Goal: Task Accomplishment & Management: Manage account settings

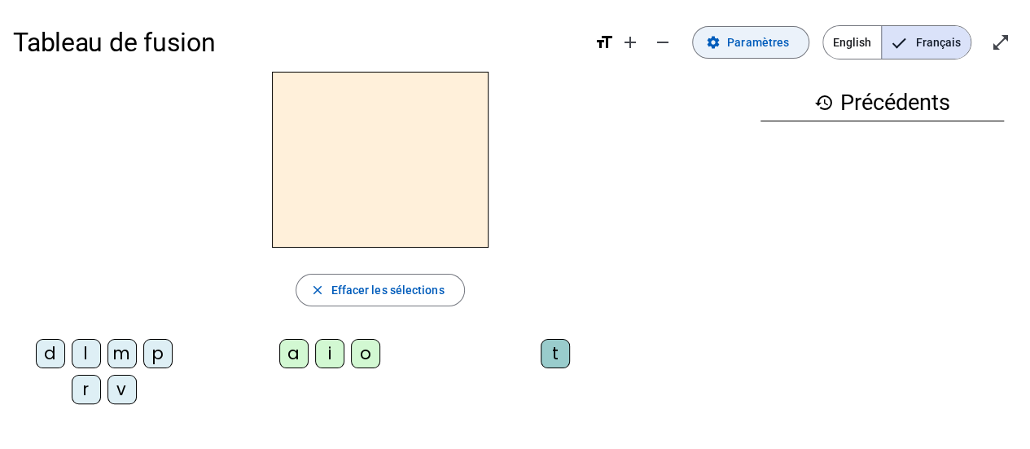
click at [742, 46] on span "Paramètres" at bounding box center [758, 43] width 62 height 20
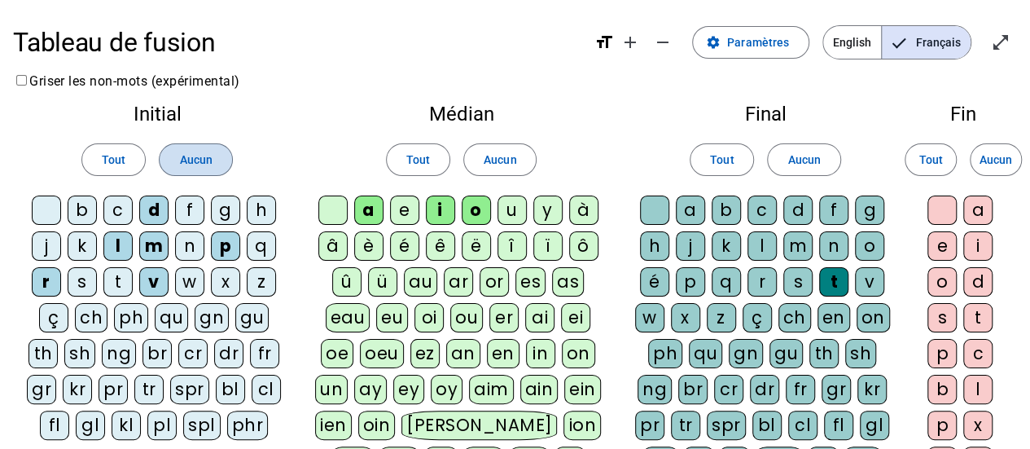
click at [195, 156] on span "Aucun" at bounding box center [195, 160] width 33 height 20
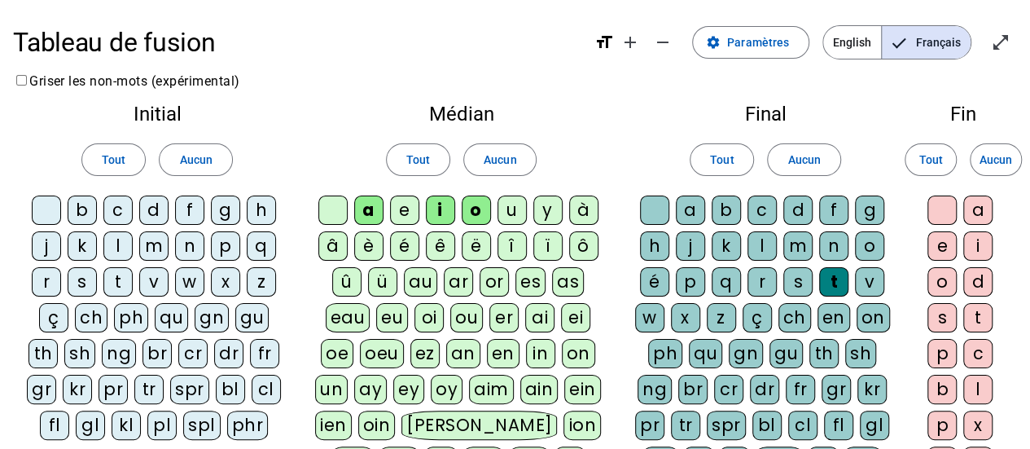
click at [264, 204] on div "h" at bounding box center [261, 209] width 29 height 29
click at [89, 276] on div "s" at bounding box center [82, 281] width 29 height 29
click at [189, 208] on div "f" at bounding box center [189, 209] width 29 height 29
click at [74, 206] on div "b" at bounding box center [82, 209] width 29 height 29
click at [495, 159] on span "Aucun" at bounding box center [500, 160] width 33 height 20
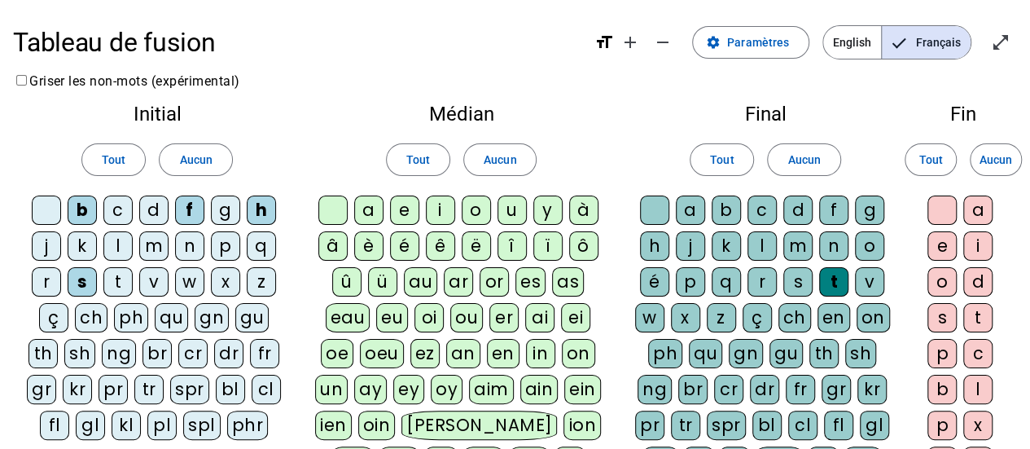
click at [372, 214] on div "a" at bounding box center [368, 209] width 29 height 29
click at [513, 213] on div "u" at bounding box center [512, 209] width 29 height 29
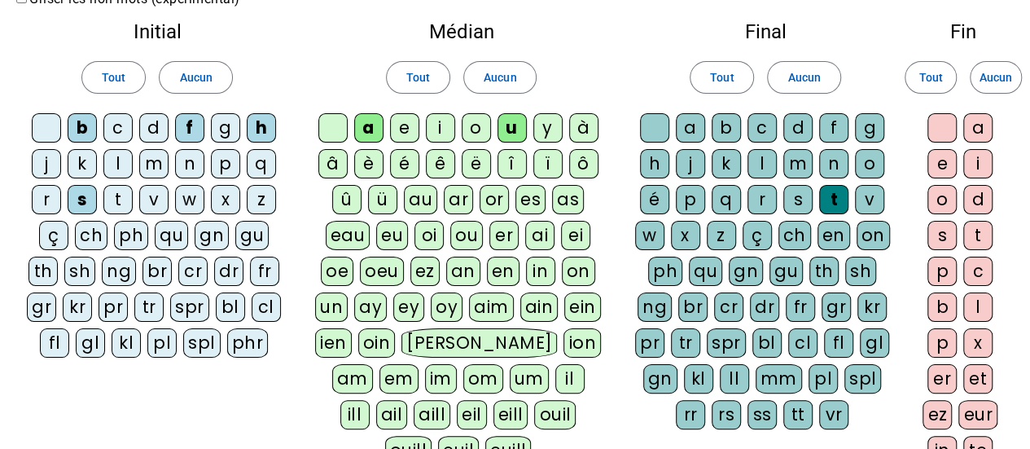
scroll to position [83, 0]
click at [417, 193] on div "au" at bounding box center [420, 198] width 33 height 29
click at [448, 124] on div "i" at bounding box center [440, 126] width 29 height 29
click at [375, 135] on div "a" at bounding box center [368, 126] width 29 height 29
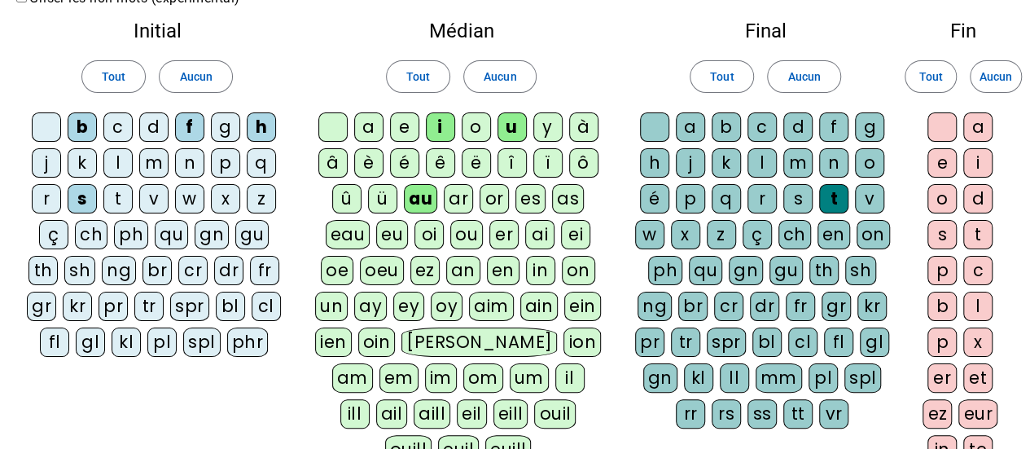
click at [513, 129] on div "u" at bounding box center [512, 126] width 29 height 29
click at [555, 369] on div "il" at bounding box center [569, 377] width 29 height 29
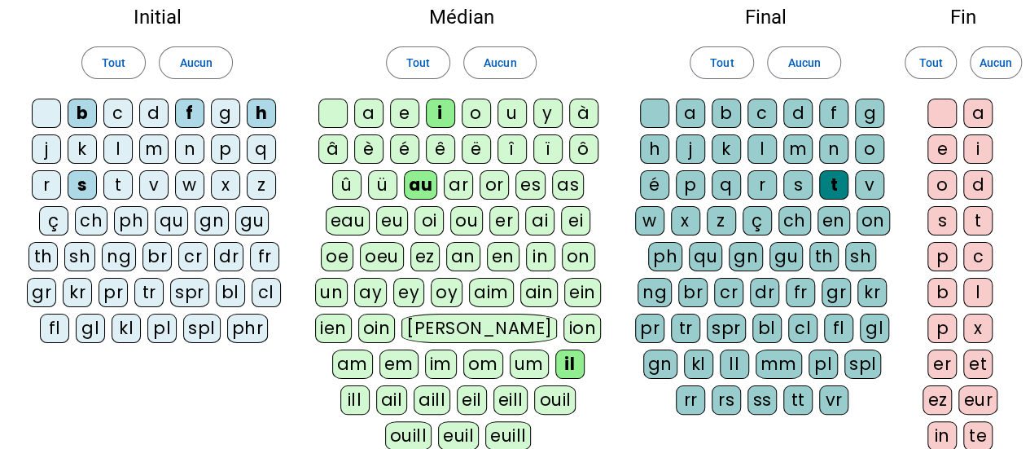
scroll to position [96, 0]
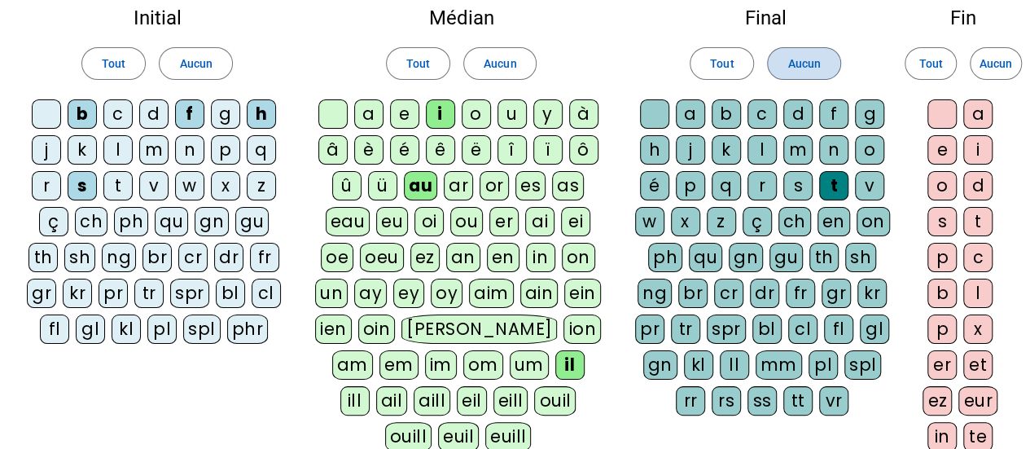
click at [794, 70] on span "Aucun" at bounding box center [804, 64] width 33 height 20
click at [798, 179] on div "s" at bounding box center [797, 185] width 29 height 29
click at [798, 178] on div "s" at bounding box center [797, 185] width 29 height 29
click at [795, 192] on div "s" at bounding box center [797, 185] width 29 height 29
click at [824, 191] on div "t" at bounding box center [833, 185] width 29 height 29
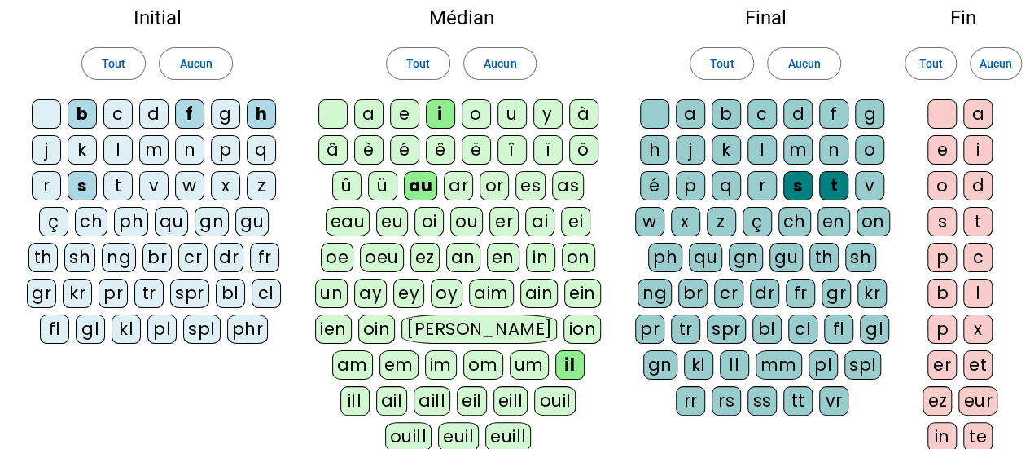
click at [948, 147] on div "e" at bounding box center [942, 149] width 29 height 29
click at [832, 147] on div "n" at bounding box center [833, 149] width 29 height 29
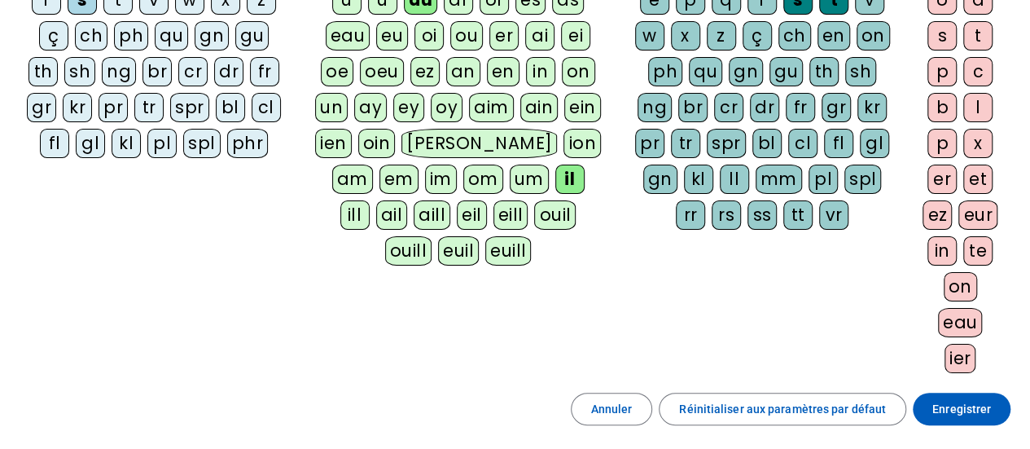
click at [942, 399] on span "Enregistrer" at bounding box center [961, 409] width 59 height 20
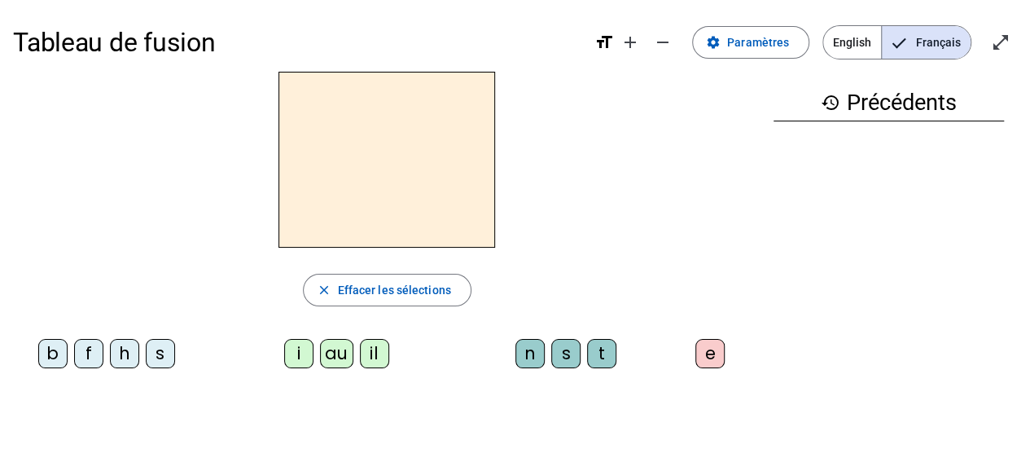
click at [119, 361] on div "h" at bounding box center [124, 353] width 29 height 29
click at [340, 353] on div "au" at bounding box center [336, 353] width 33 height 29
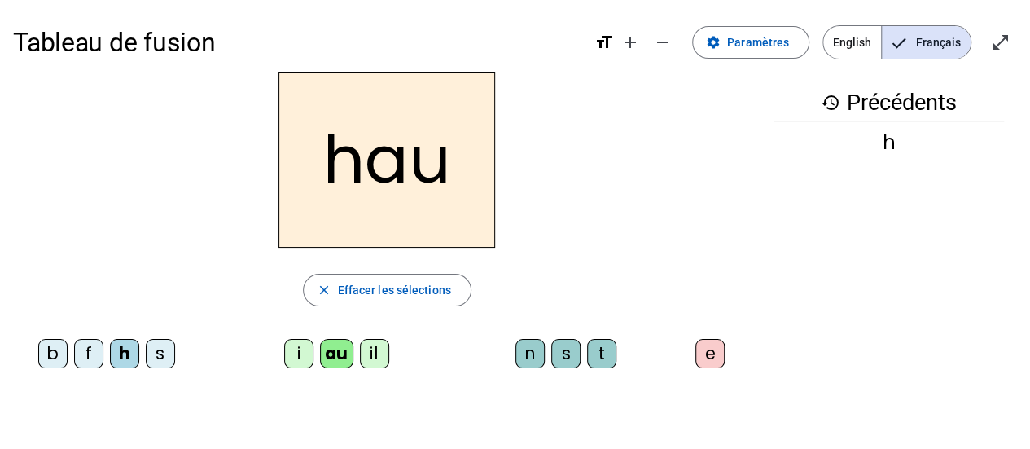
click at [605, 357] on div "t" at bounding box center [601, 353] width 29 height 29
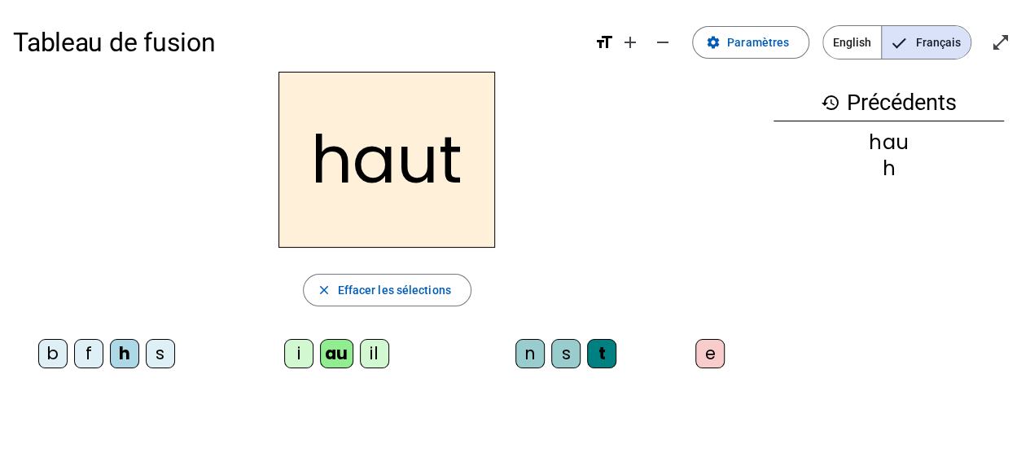
click at [156, 360] on div "s" at bounding box center [160, 353] width 29 height 29
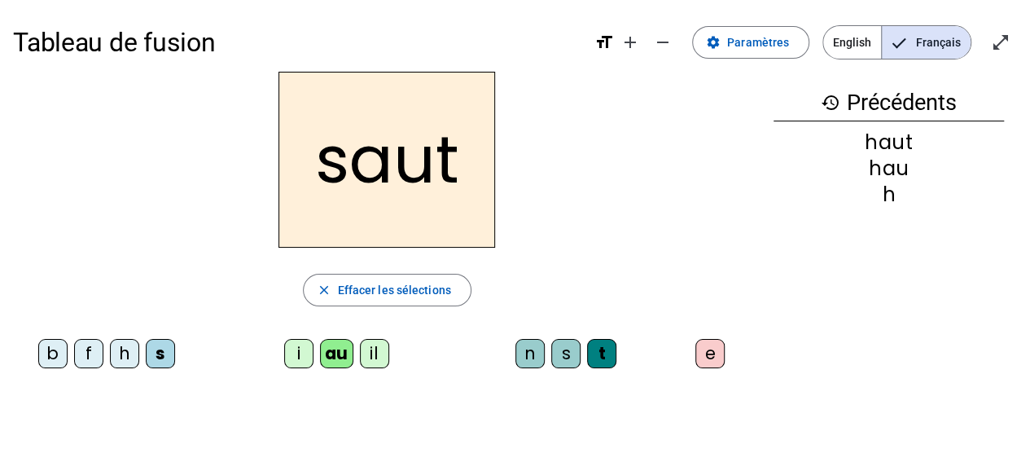
click at [88, 351] on div "f" at bounding box center [88, 353] width 29 height 29
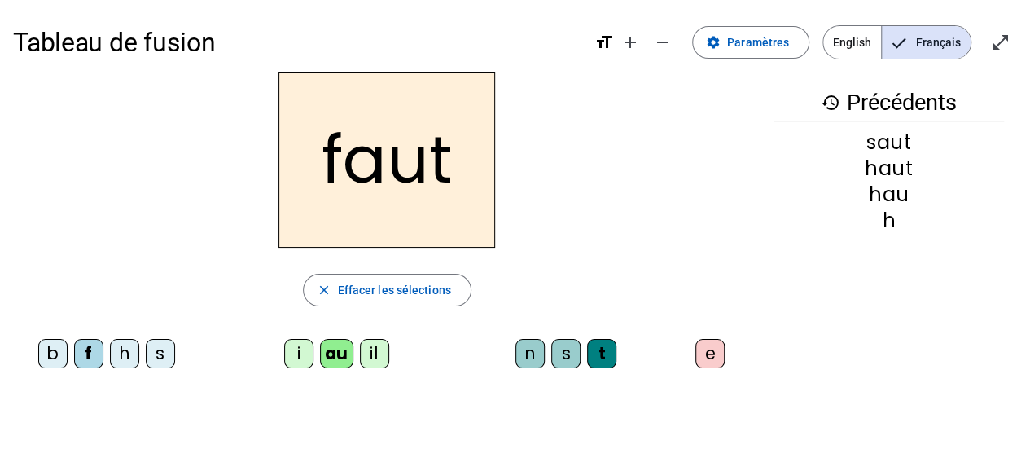
click at [702, 361] on div "e" at bounding box center [710, 353] width 29 height 29
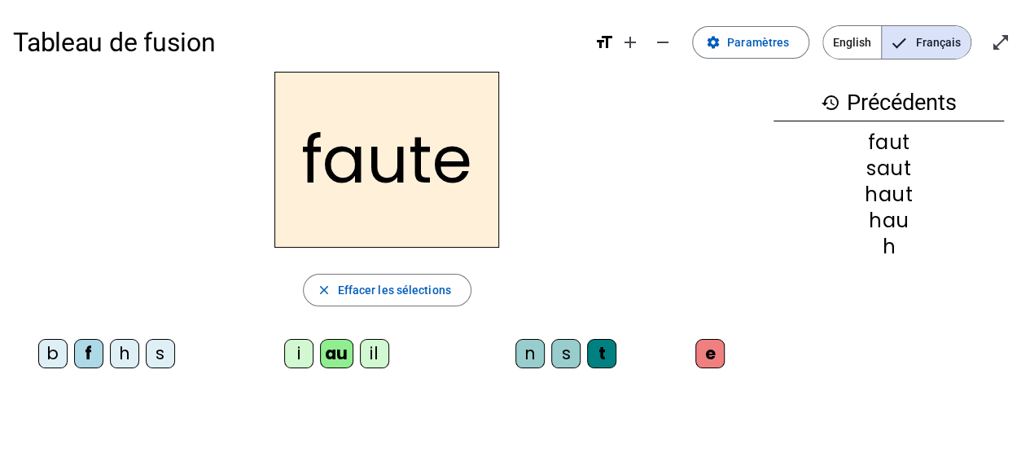
click at [534, 341] on div "n" at bounding box center [530, 353] width 29 height 29
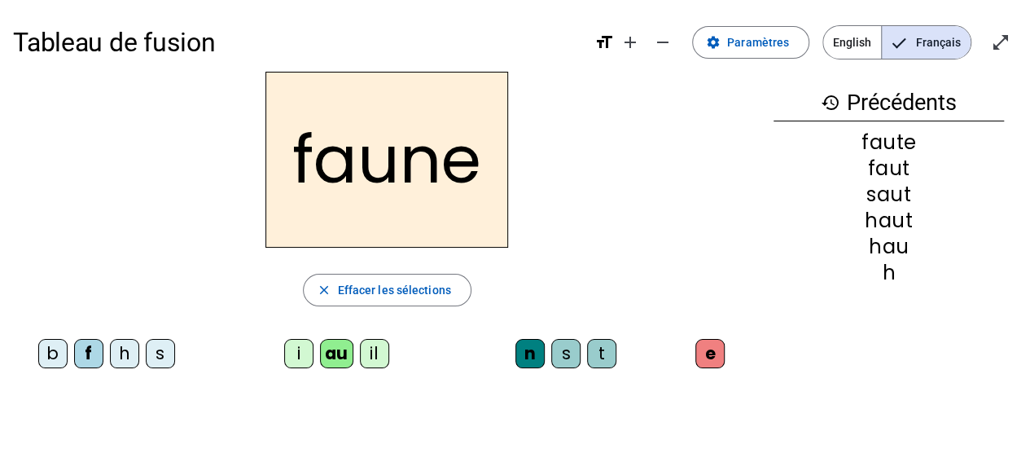
click at [299, 355] on div "i" at bounding box center [298, 353] width 29 height 29
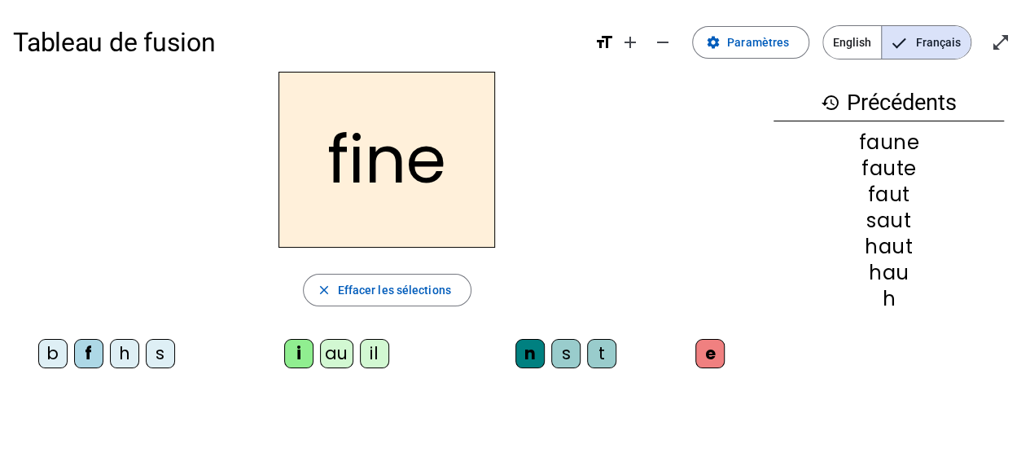
click at [378, 353] on div "il" at bounding box center [374, 353] width 29 height 29
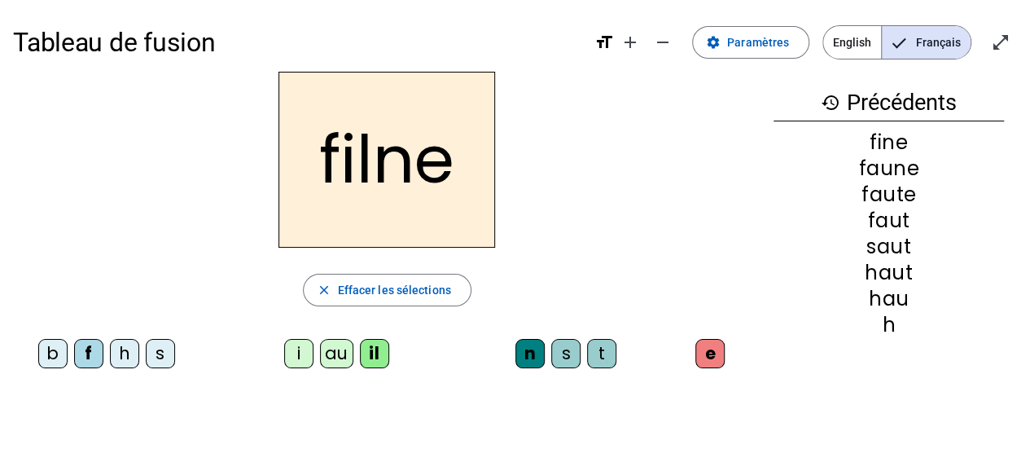
click at [528, 348] on div "n" at bounding box center [530, 353] width 29 height 29
click at [538, 349] on div "n" at bounding box center [530, 353] width 29 height 29
click at [551, 287] on div "close Effacer les sélections" at bounding box center [387, 290] width 748 height 33
click at [528, 379] on div "n s t" at bounding box center [570, 356] width 194 height 49
click at [534, 350] on div "n" at bounding box center [530, 353] width 29 height 29
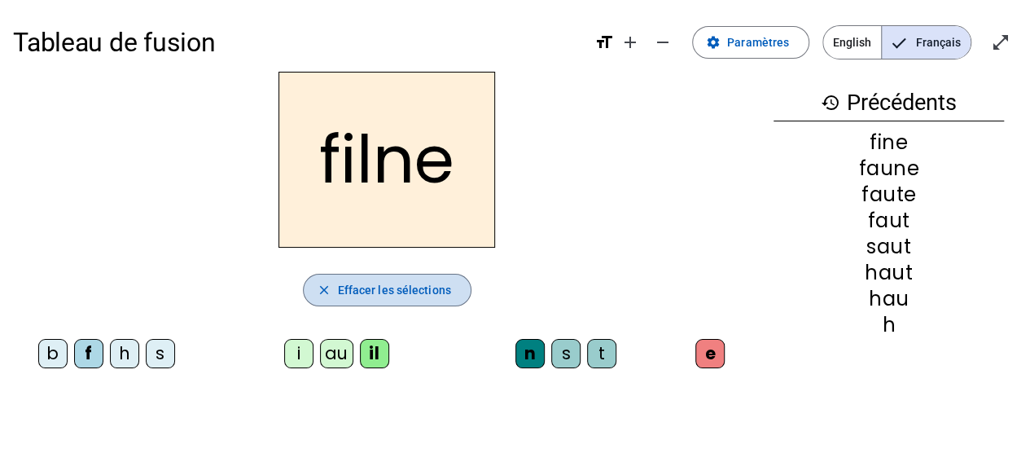
click at [441, 294] on span "Effacer les sélections" at bounding box center [394, 290] width 113 height 20
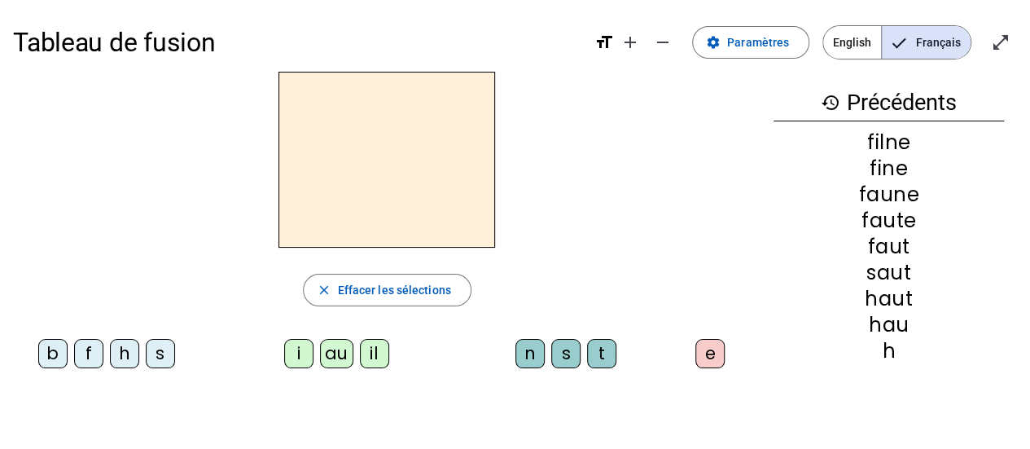
click at [88, 344] on div "f" at bounding box center [88, 353] width 29 height 29
click at [298, 364] on div "i" at bounding box center [298, 353] width 29 height 29
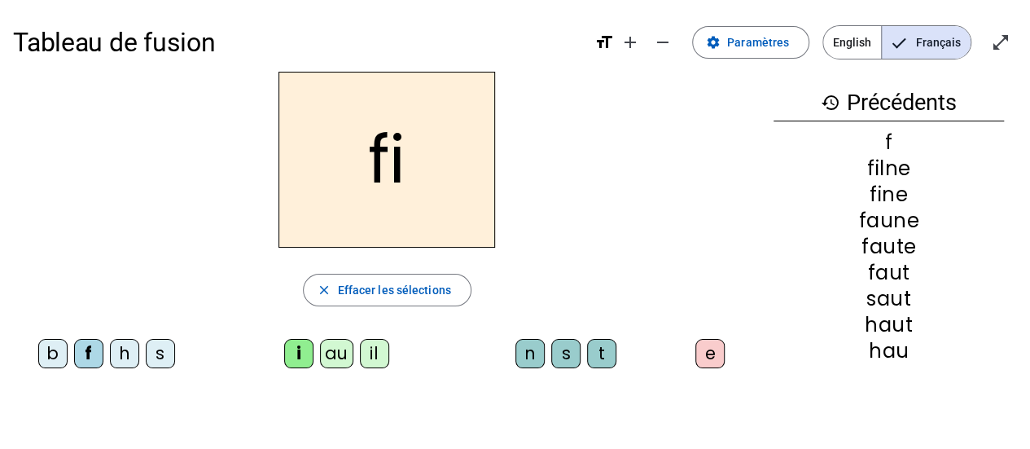
click at [534, 353] on div "n" at bounding box center [530, 353] width 29 height 29
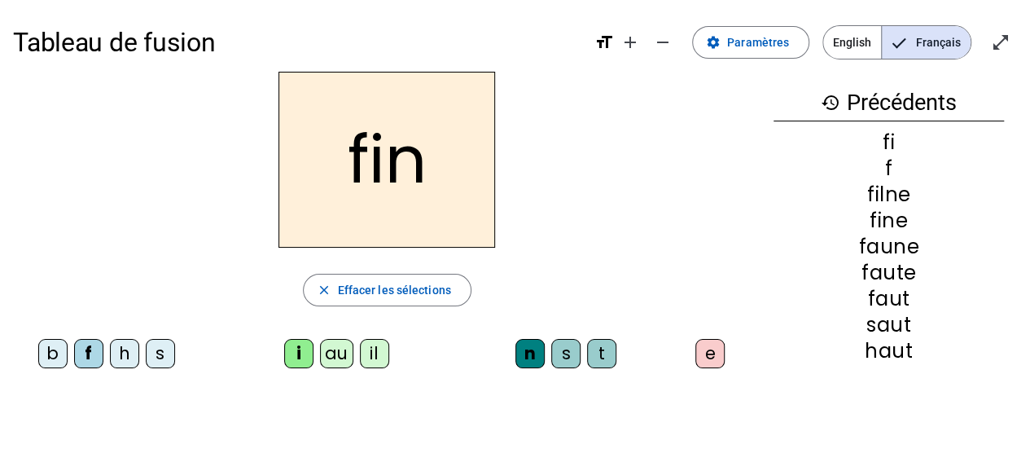
click at [720, 354] on div "e" at bounding box center [710, 353] width 29 height 29
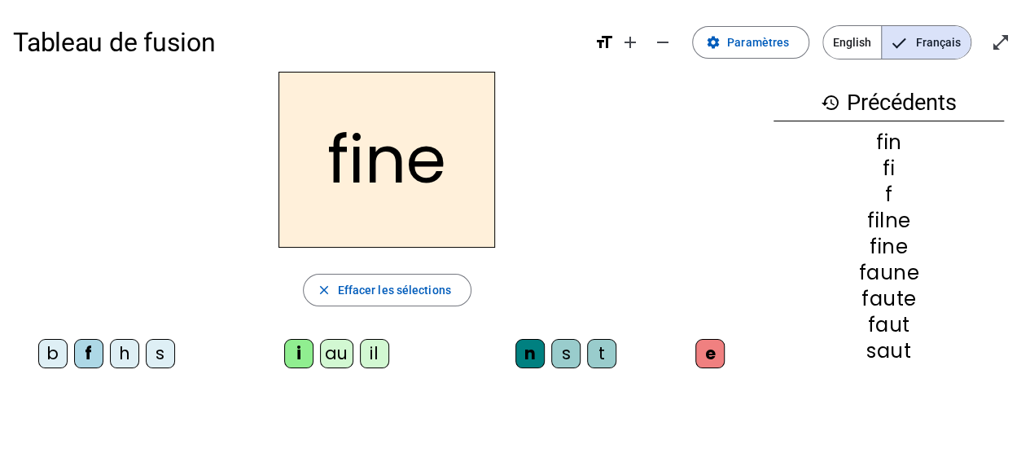
click at [369, 364] on div "il" at bounding box center [374, 353] width 29 height 29
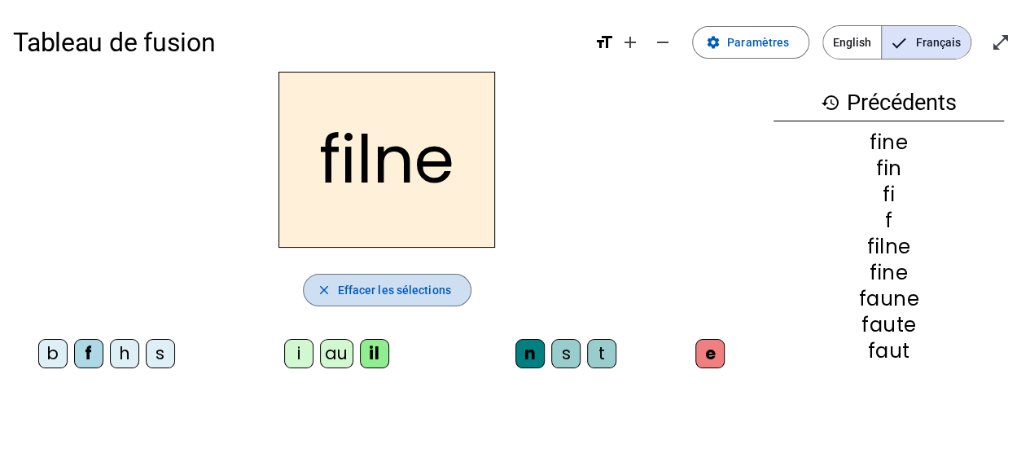
click at [397, 273] on span "button" at bounding box center [387, 289] width 167 height 39
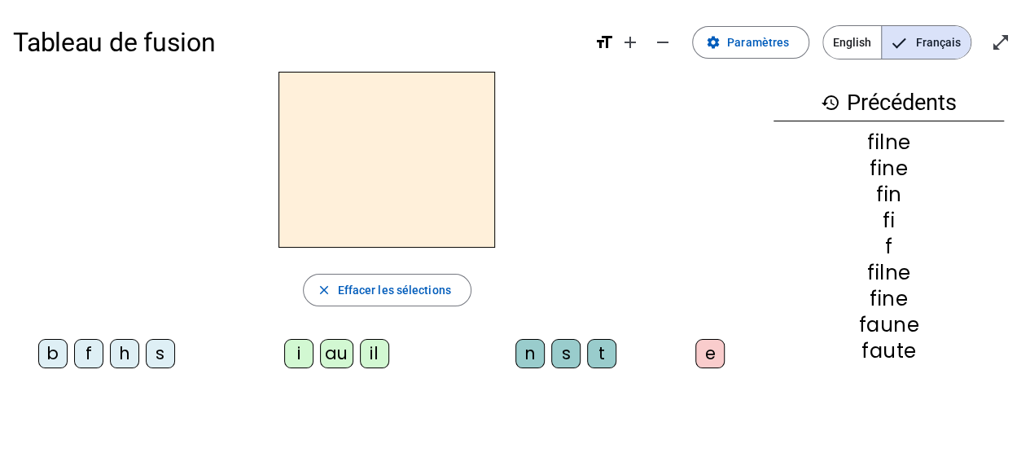
click at [85, 348] on div "f" at bounding box center [88, 353] width 29 height 29
click at [364, 366] on div "il" at bounding box center [374, 353] width 29 height 29
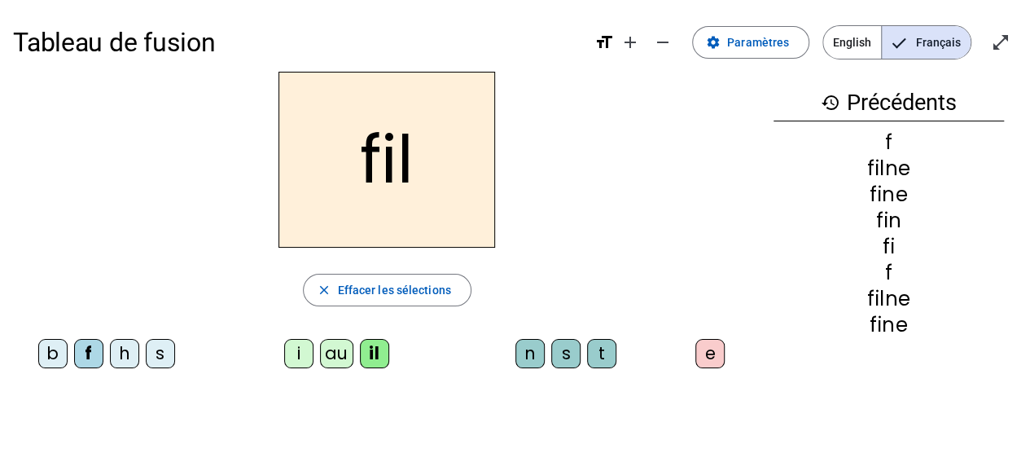
click at [696, 344] on div "e" at bounding box center [710, 353] width 29 height 29
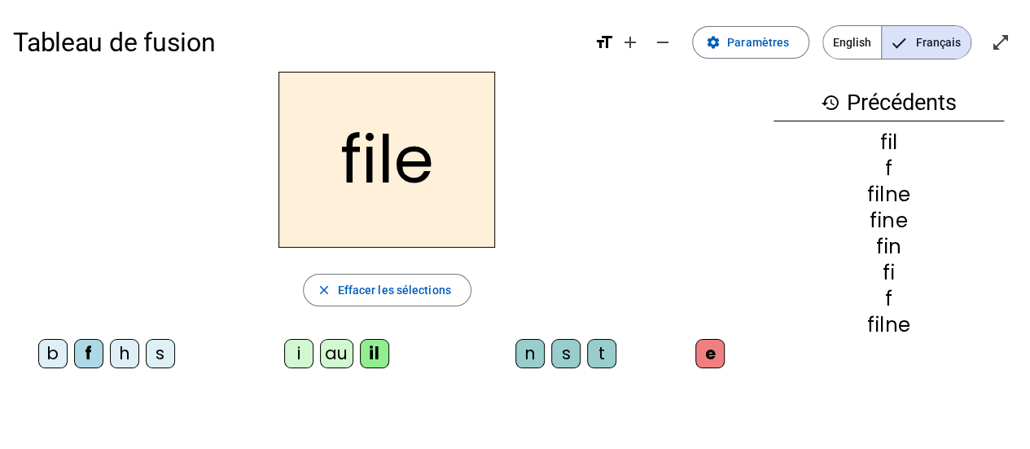
click at [55, 352] on div "b" at bounding box center [52, 353] width 29 height 29
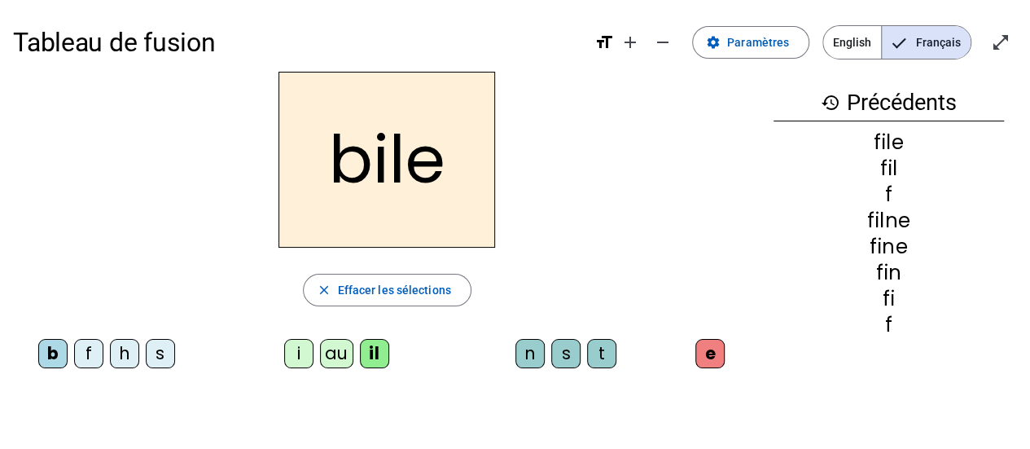
click at [572, 362] on div "s" at bounding box center [565, 353] width 29 height 29
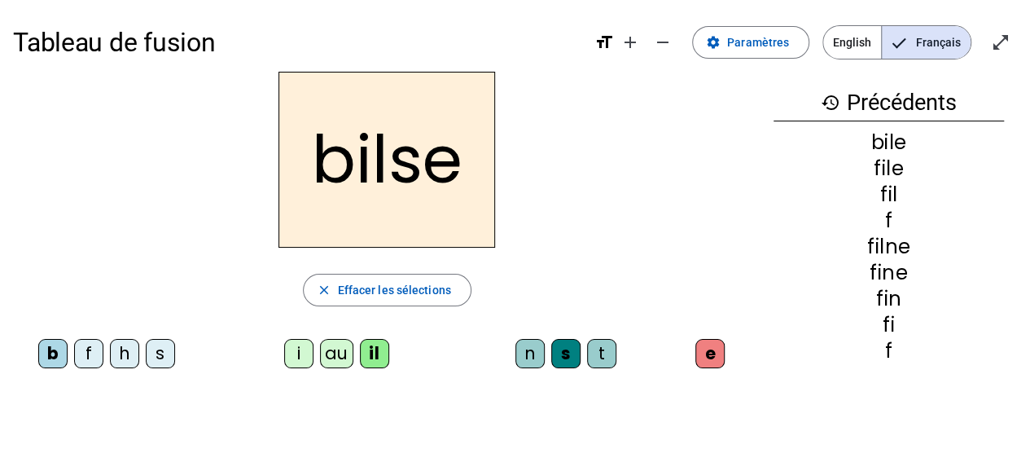
drag, startPoint x: 293, startPoint y: 352, endPoint x: 284, endPoint y: 356, distance: 9.8
click at [284, 356] on div "i" at bounding box center [298, 353] width 29 height 29
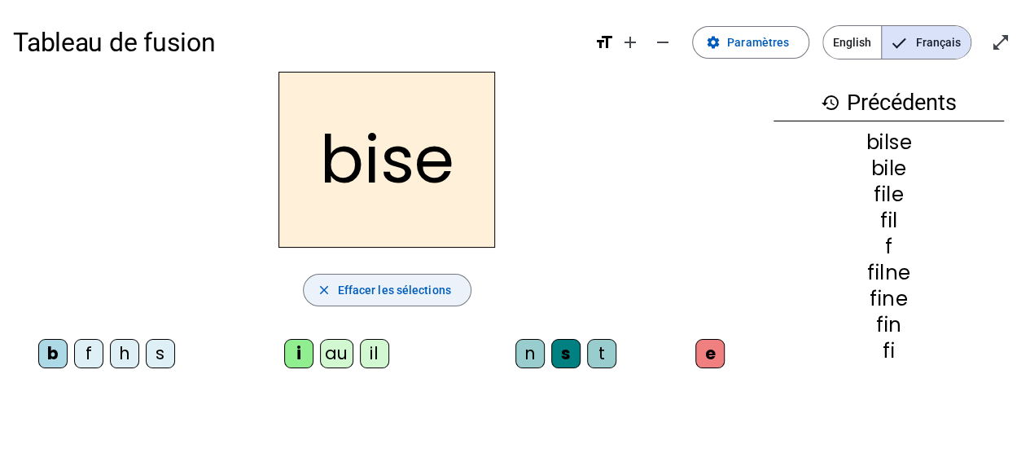
click at [412, 292] on span "Effacer les sélections" at bounding box center [394, 290] width 113 height 20
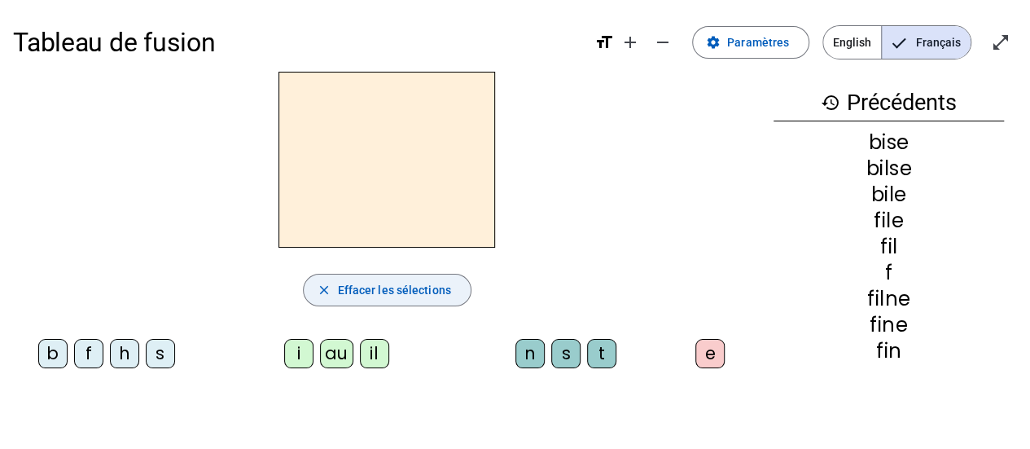
click at [412, 292] on span "Effacer les sélections" at bounding box center [394, 290] width 113 height 20
